Goal: Task Accomplishment & Management: Manage account settings

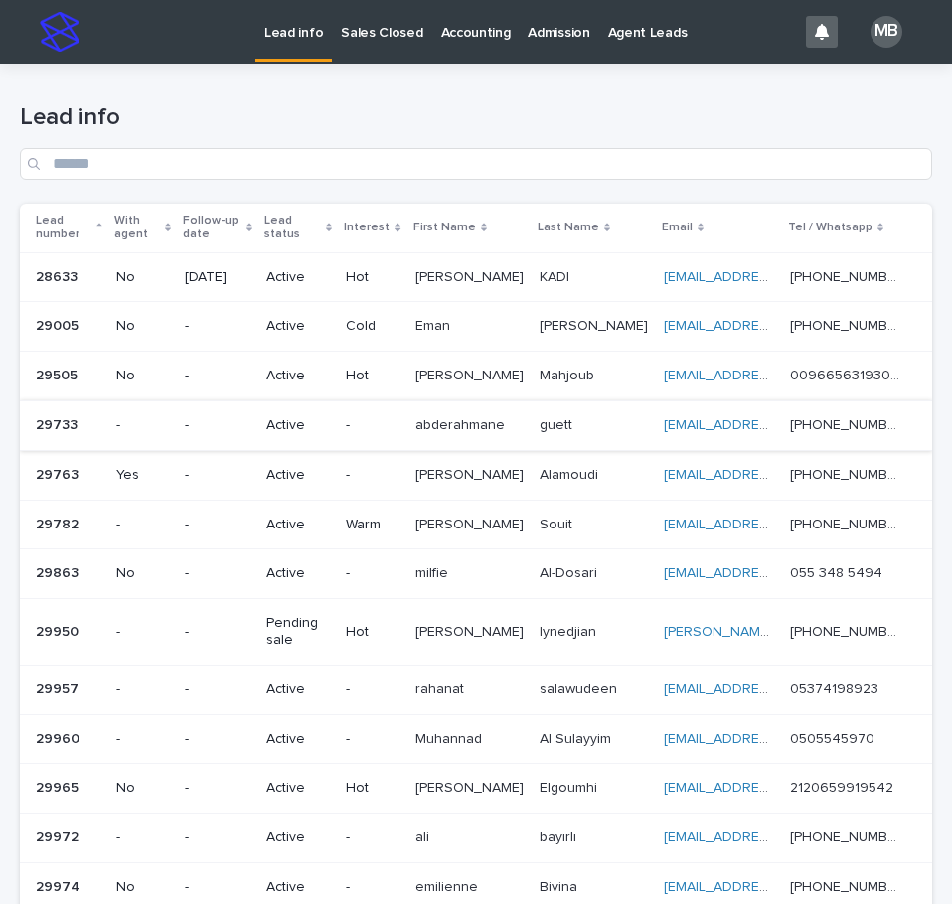
scroll to position [99, 0]
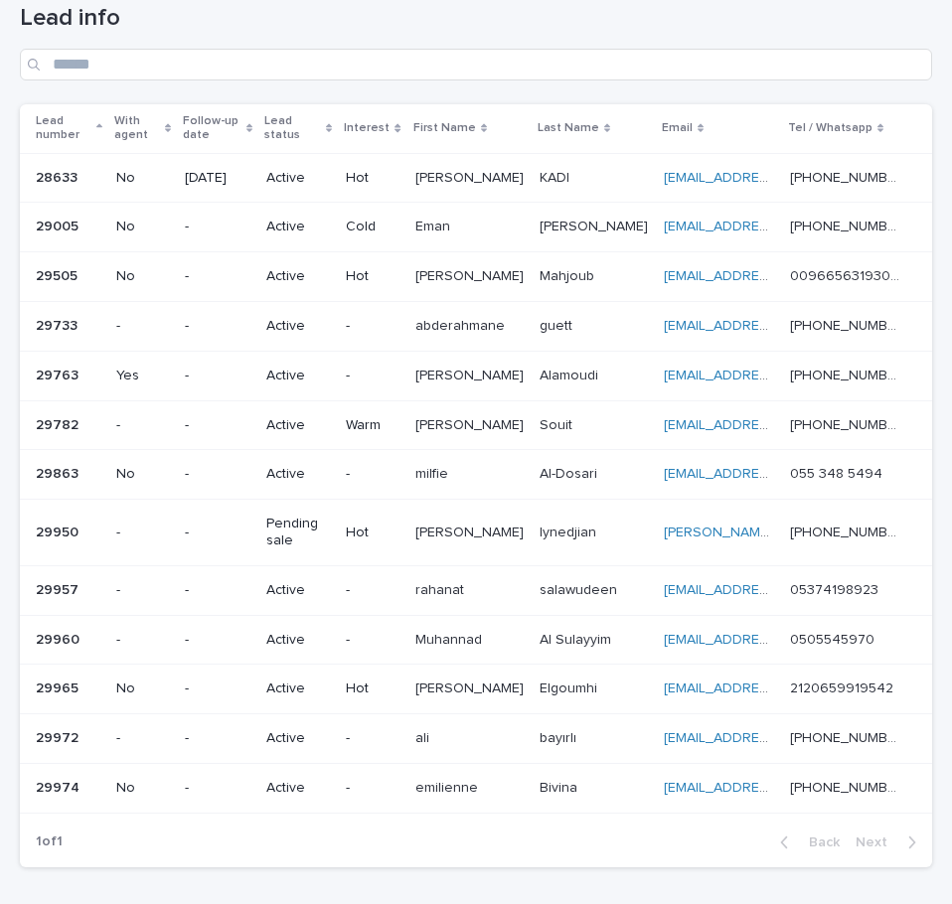
click at [380, 363] on td "-" at bounding box center [372, 376] width 69 height 50
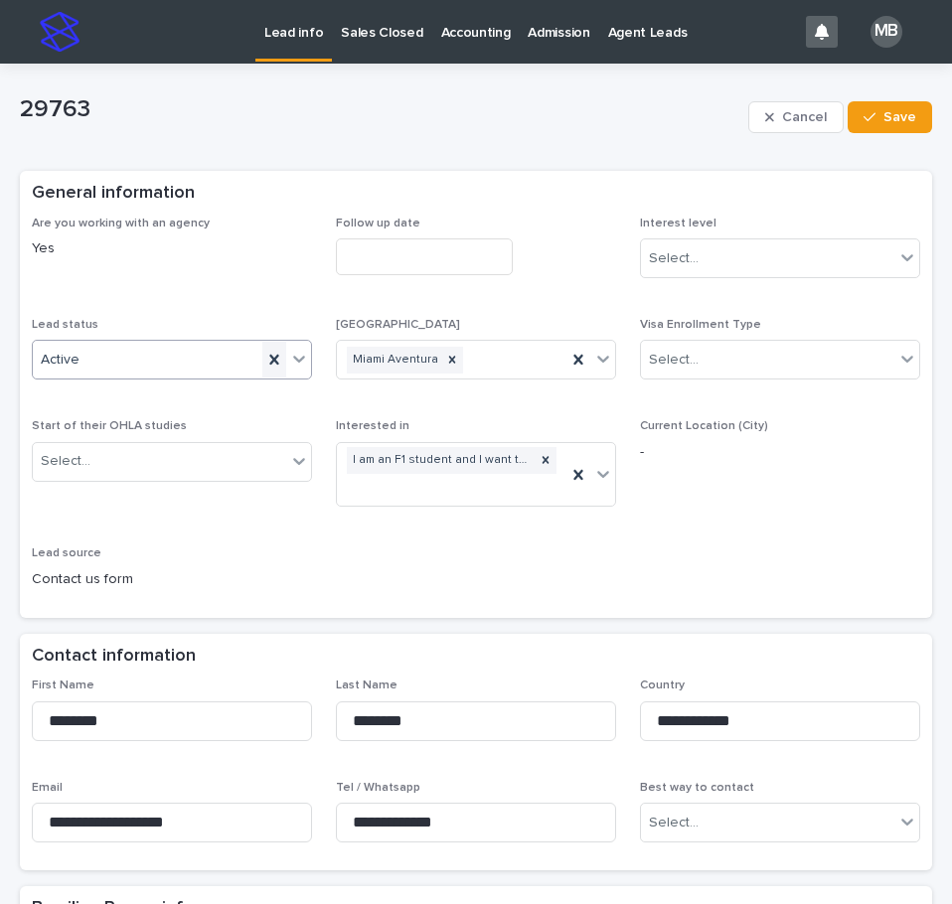
click at [274, 357] on icon at bounding box center [274, 360] width 20 height 20
click at [305, 364] on div at bounding box center [299, 359] width 24 height 36
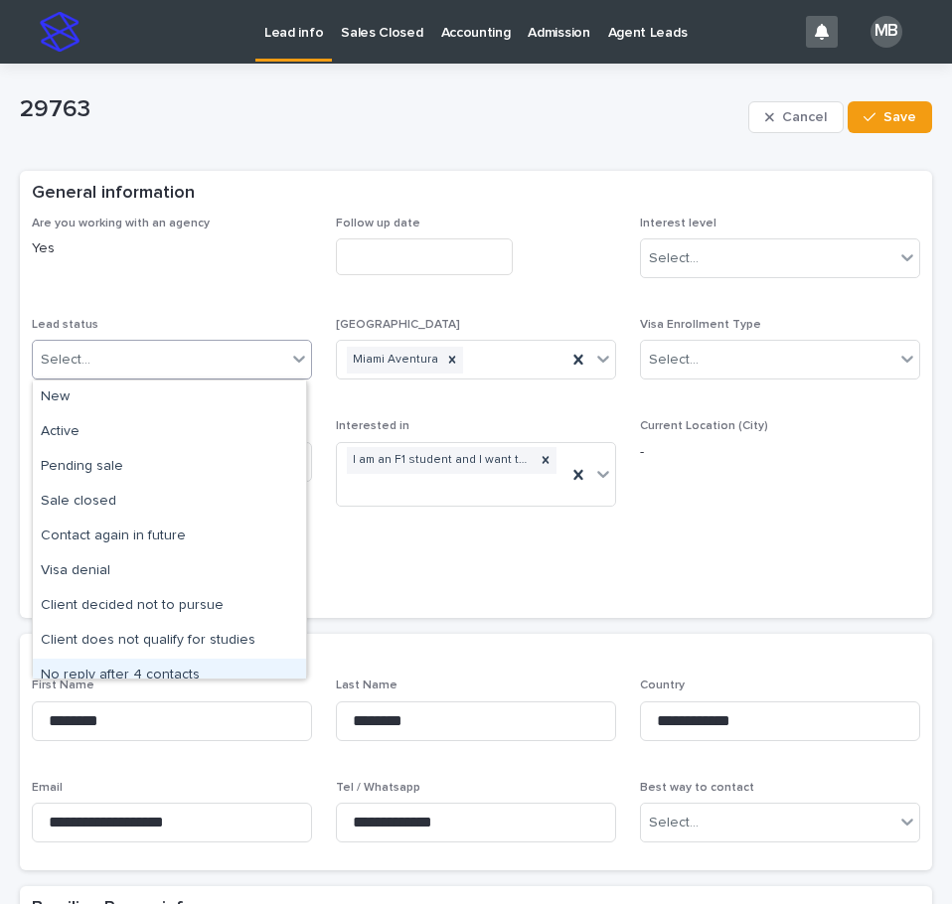
click at [164, 663] on div "No reply after 4 contacts" at bounding box center [169, 676] width 273 height 35
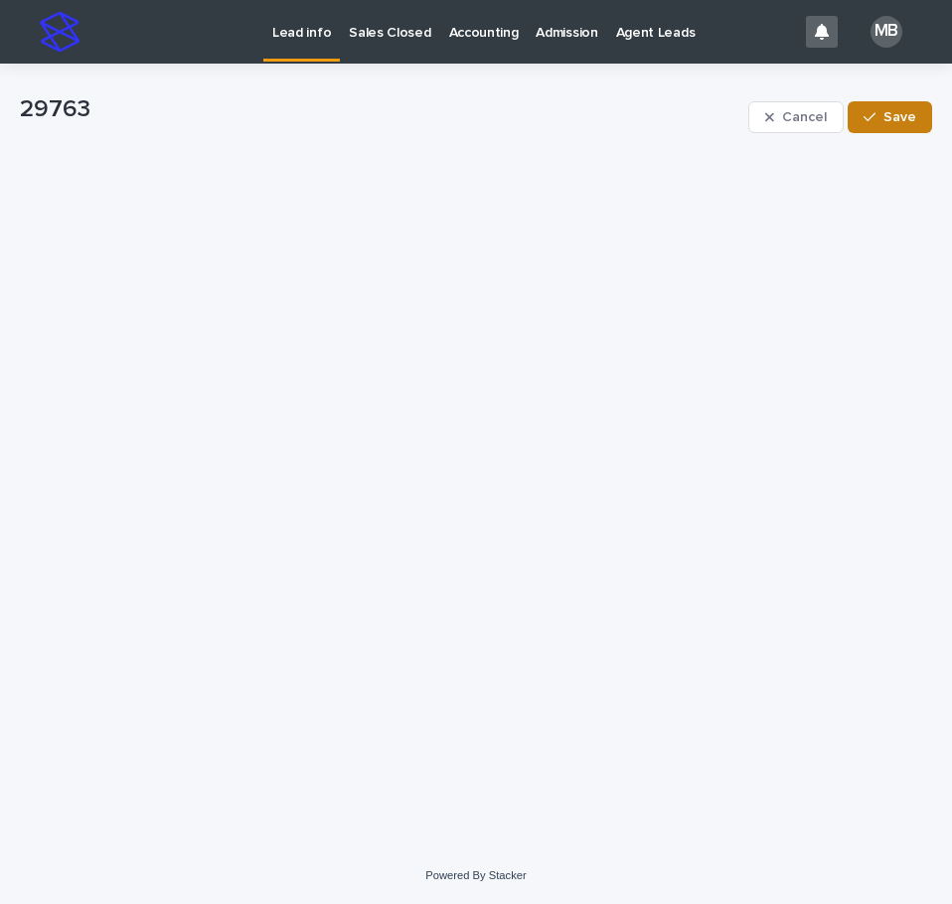
click at [888, 119] on span "Save" at bounding box center [899, 117] width 33 height 14
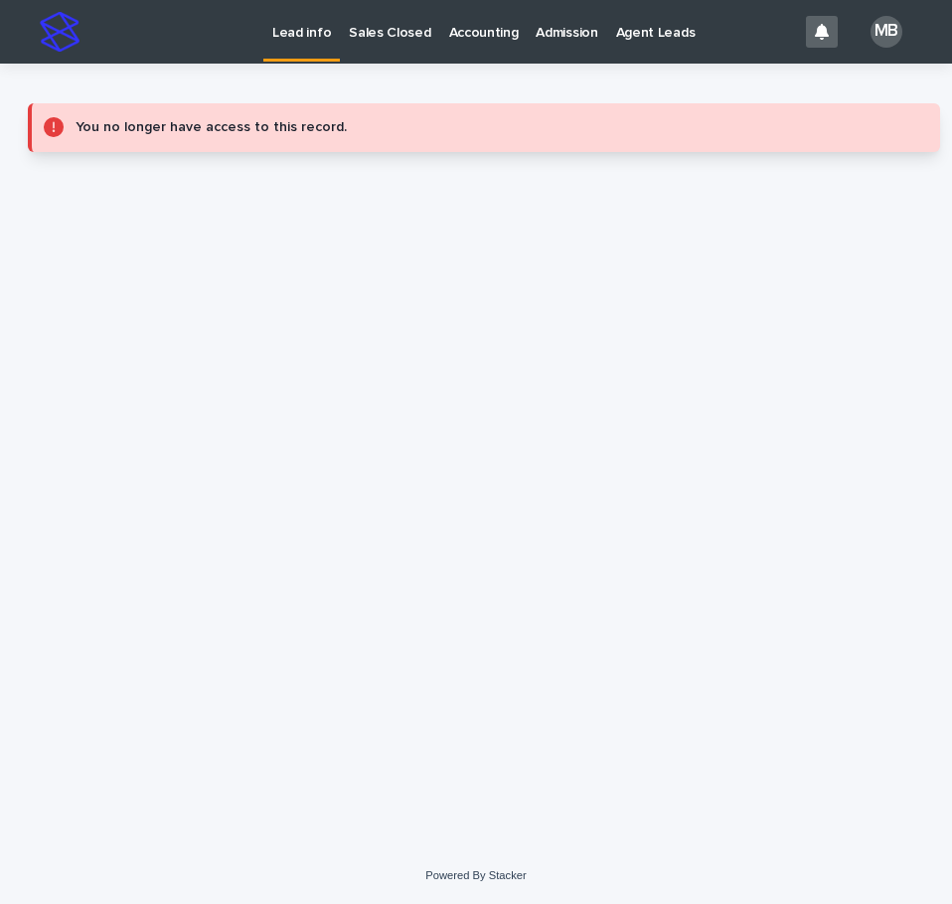
click at [301, 40] on p "Lead info" at bounding box center [301, 21] width 59 height 42
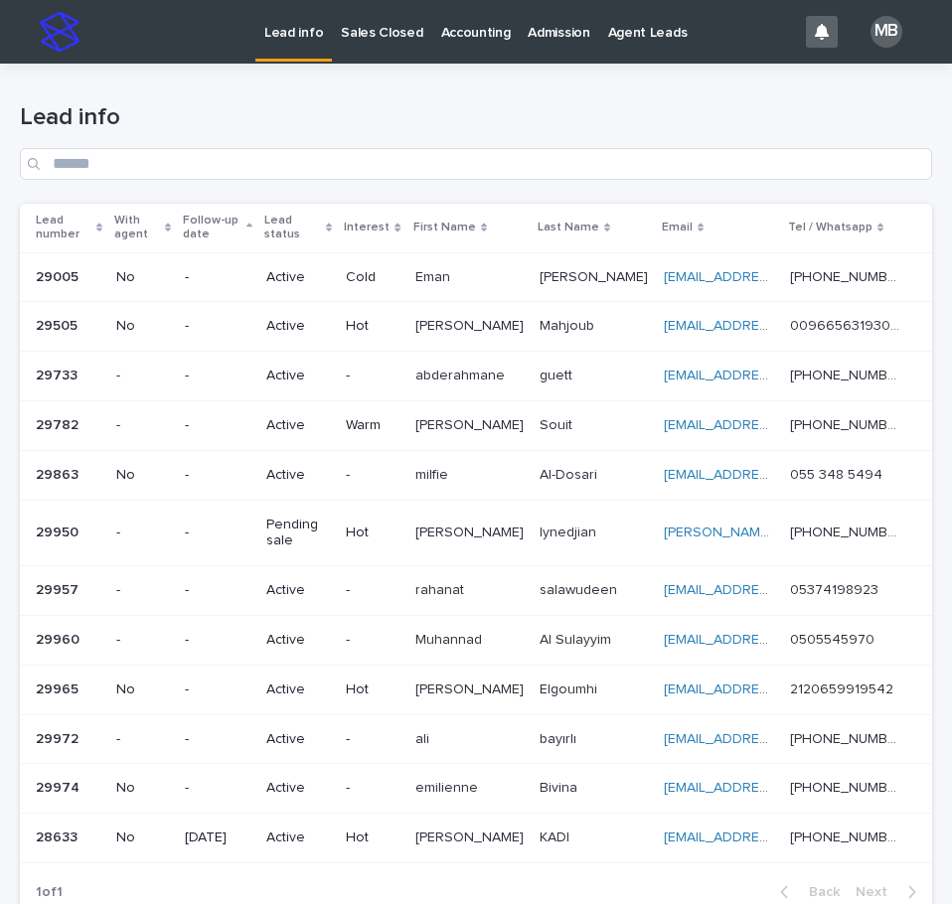
click at [83, 224] on p "Lead number" at bounding box center [64, 228] width 56 height 37
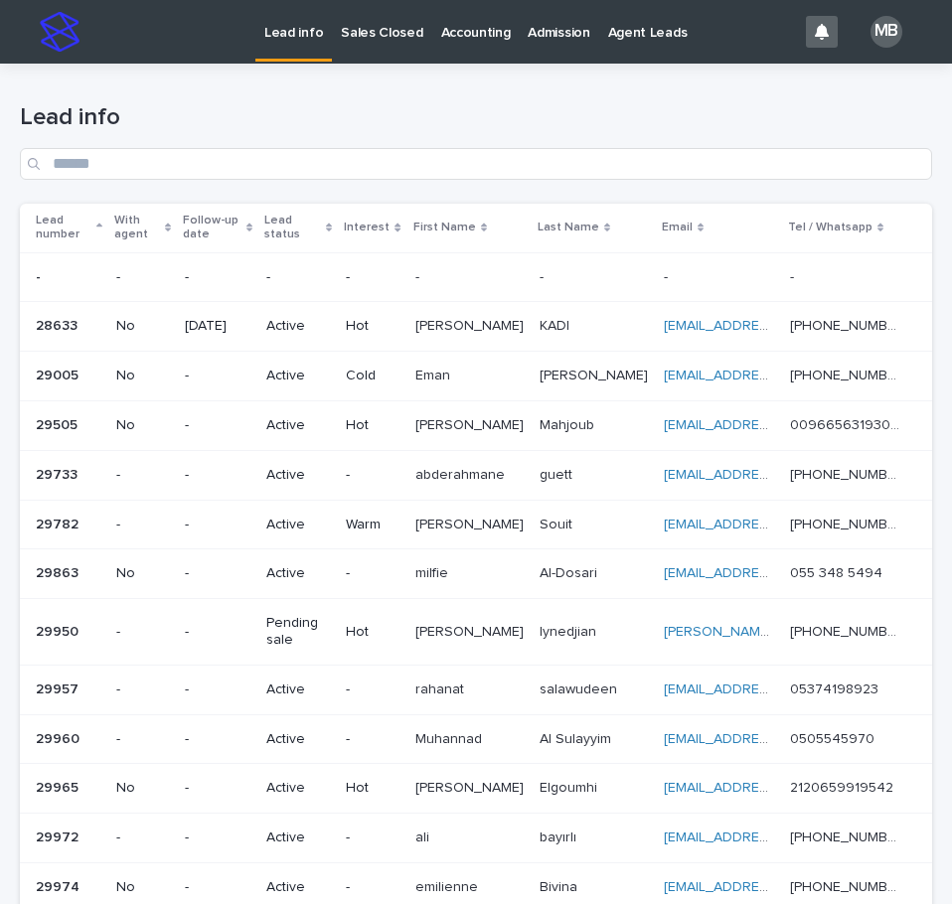
click at [489, 77] on div "Lead info" at bounding box center [476, 134] width 912 height 140
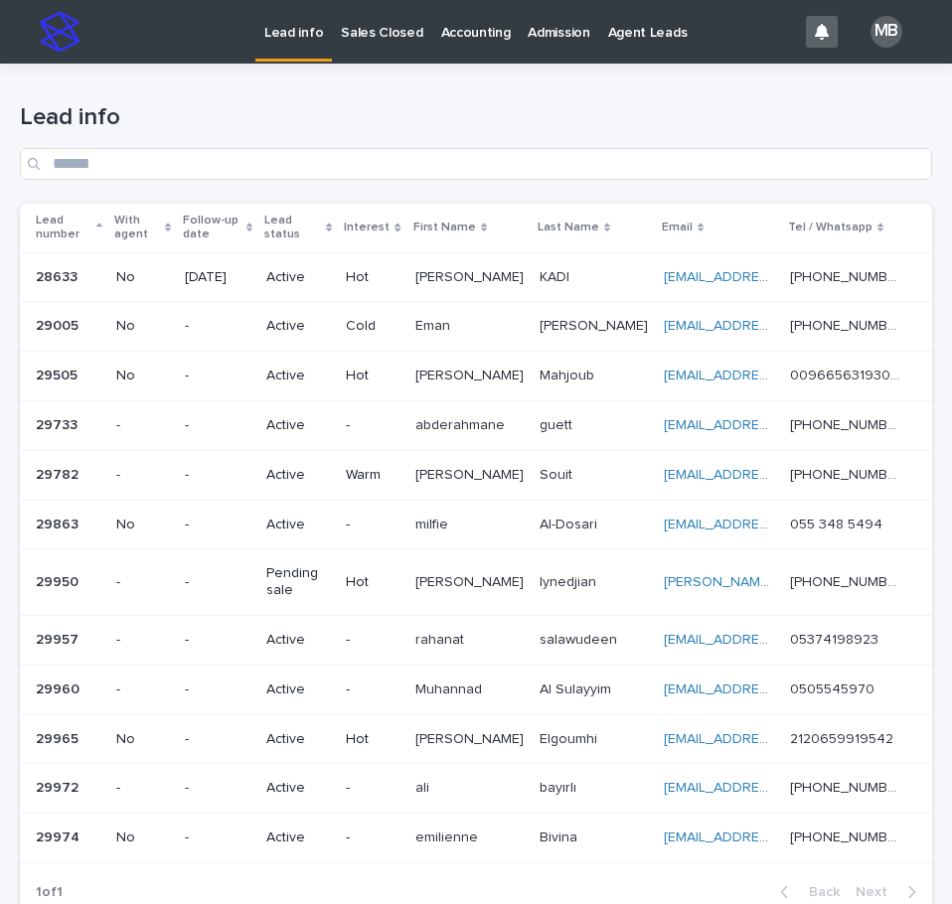
click at [359, 34] on p "Sales Closed" at bounding box center [381, 21] width 81 height 42
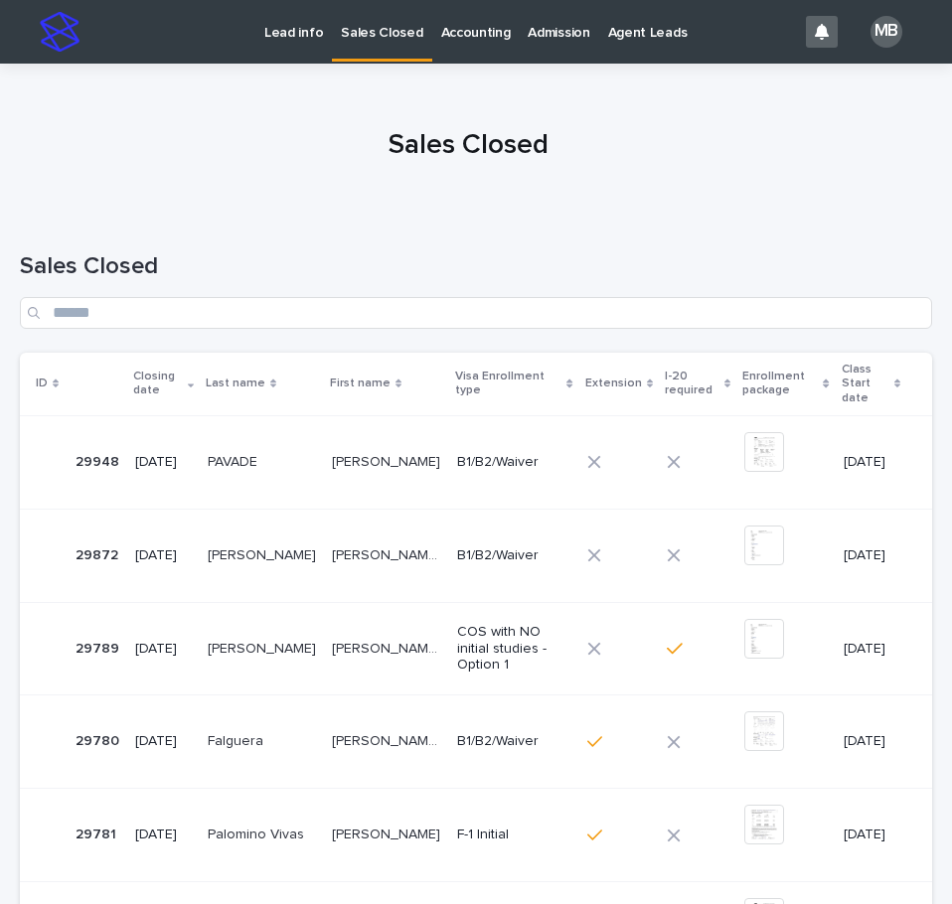
click at [296, 32] on p "Lead info" at bounding box center [293, 21] width 59 height 42
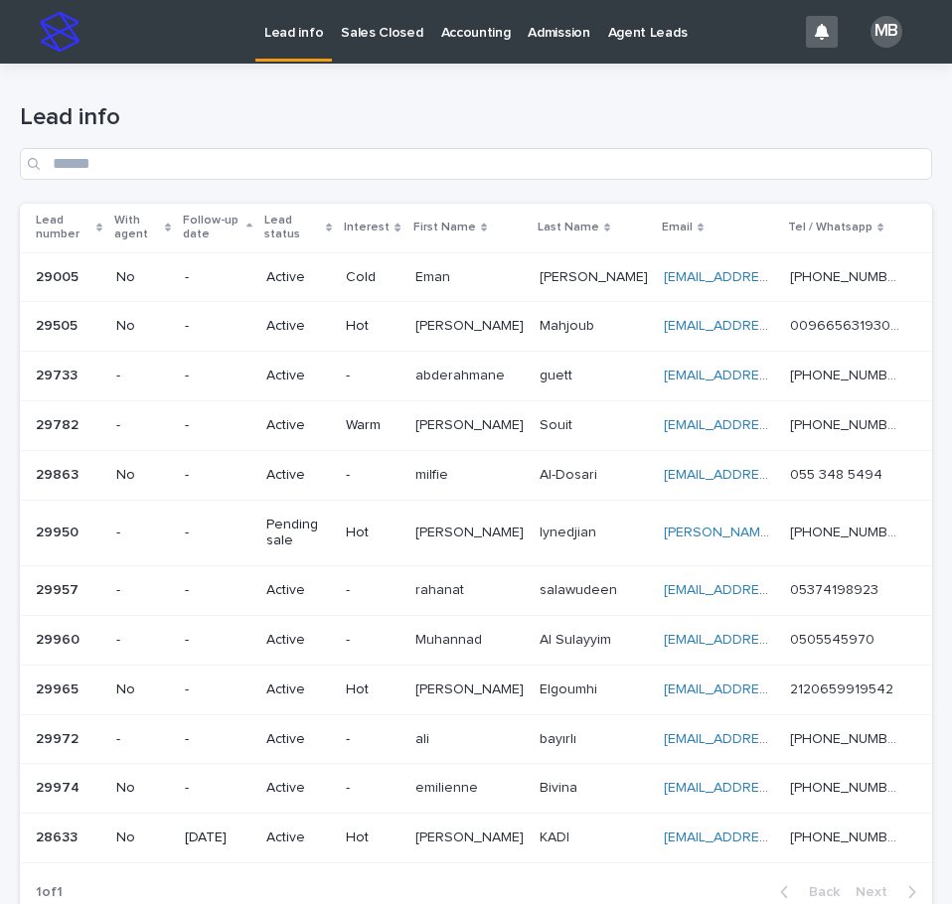
click at [101, 223] on div "Lead number" at bounding box center [69, 228] width 67 height 37
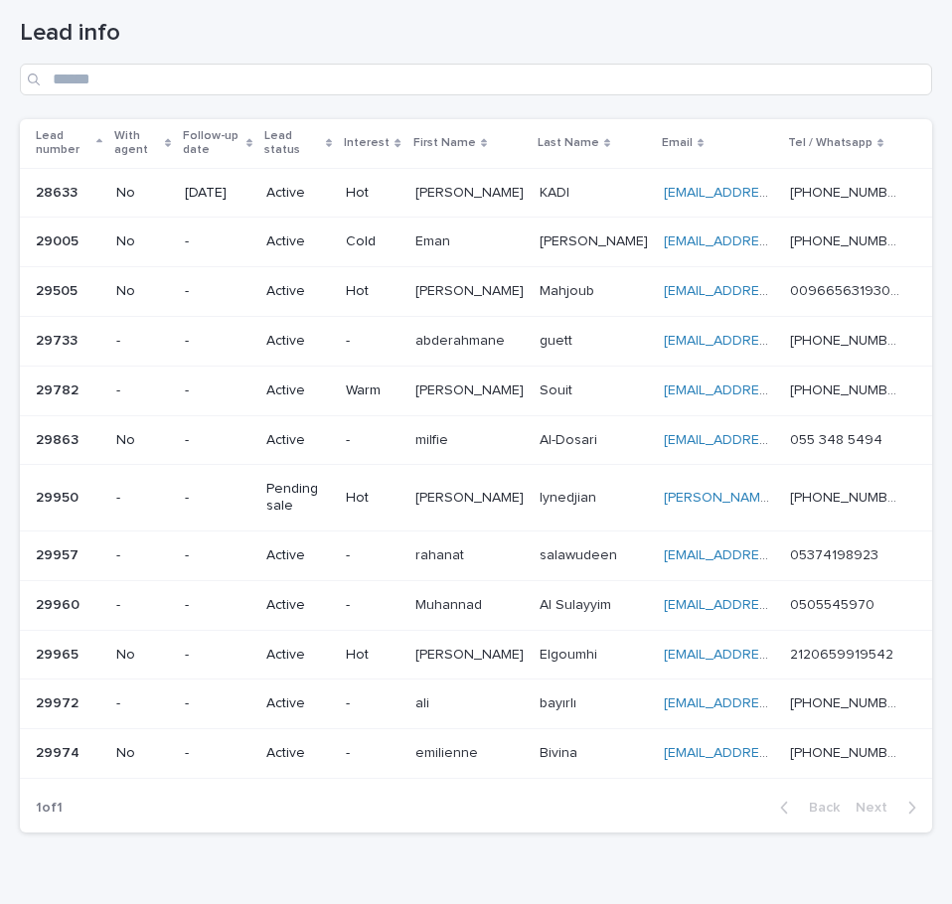
scroll to position [97, 0]
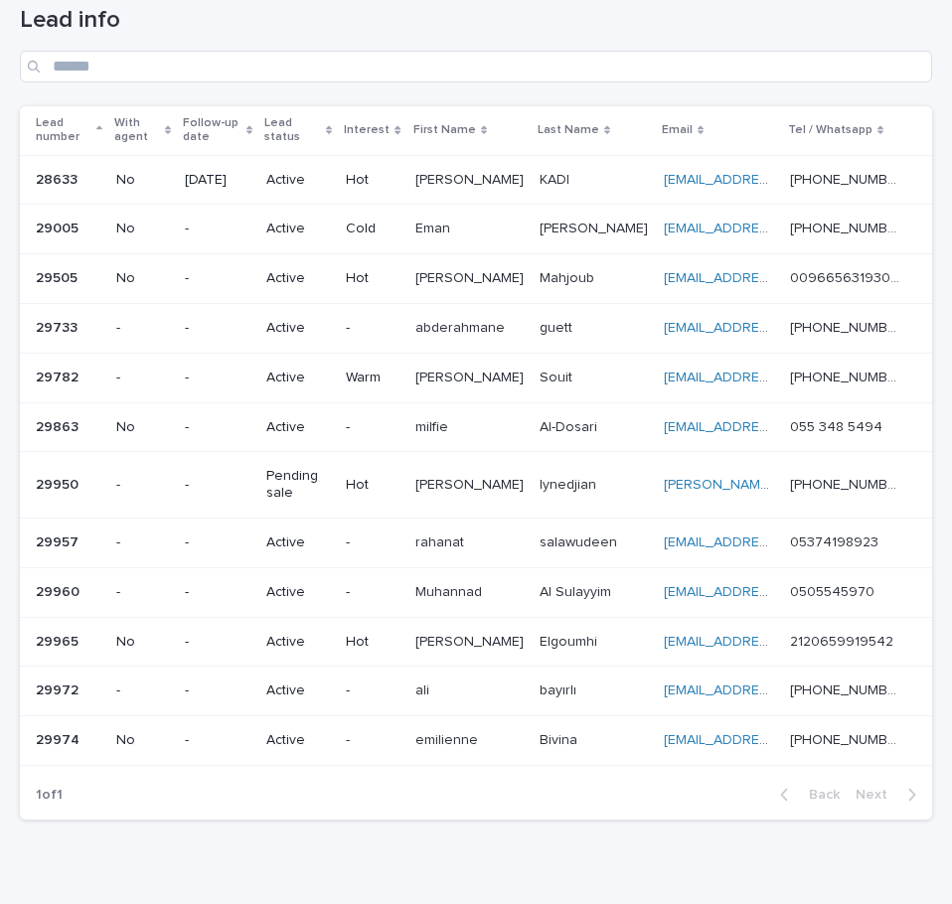
click at [728, 45] on div "Lead info" at bounding box center [476, 44] width 912 height 77
